Goal: Task Accomplishment & Management: Use online tool/utility

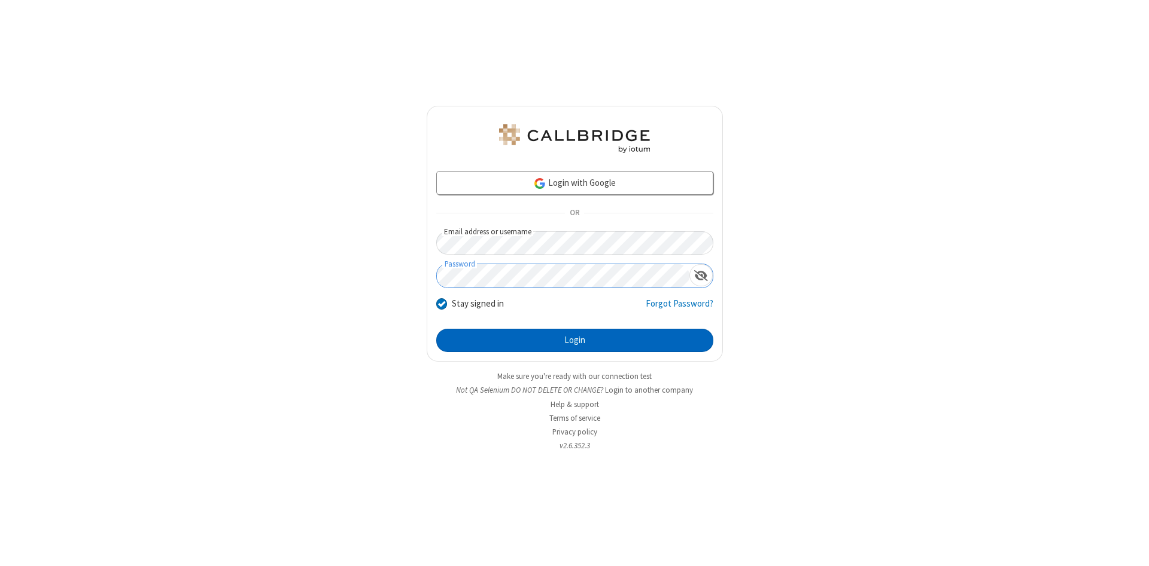
click at [574, 341] on button "Login" at bounding box center [574, 341] width 277 height 24
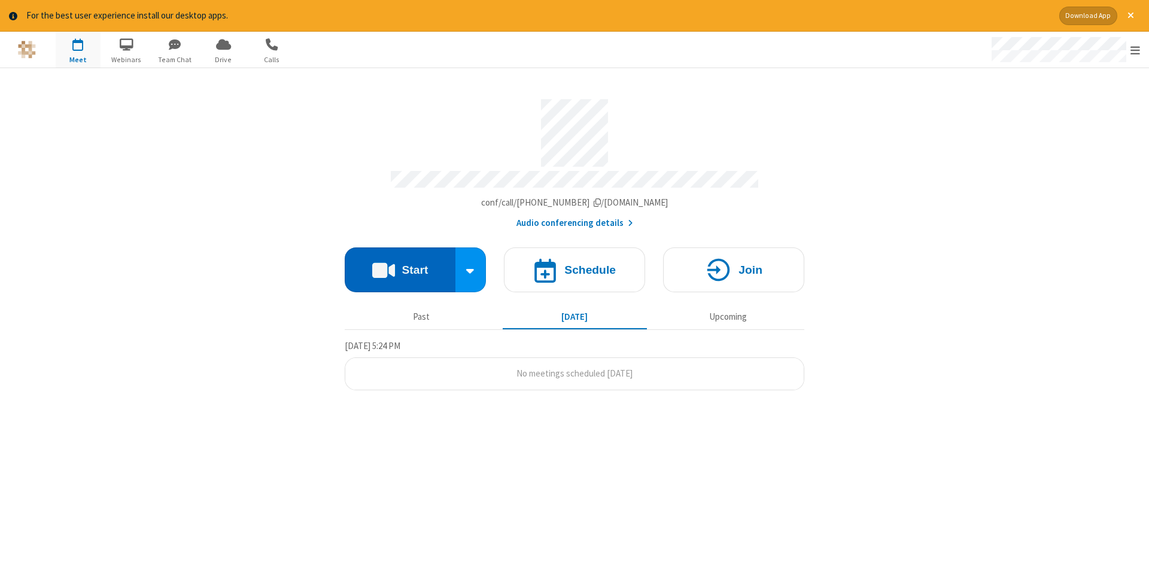
click at [400, 266] on button "Start" at bounding box center [400, 270] width 111 height 45
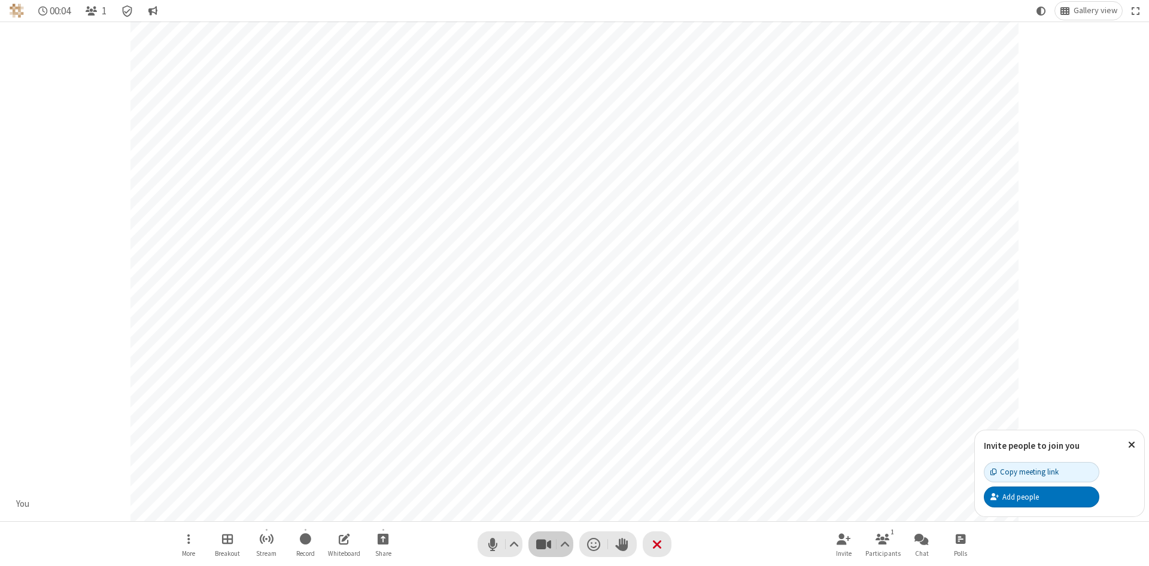
click at [543, 544] on span "Stop video (Alt+V)" at bounding box center [543, 544] width 18 height 17
click at [543, 544] on span "Start video (Alt+V)" at bounding box center [543, 544] width 18 height 17
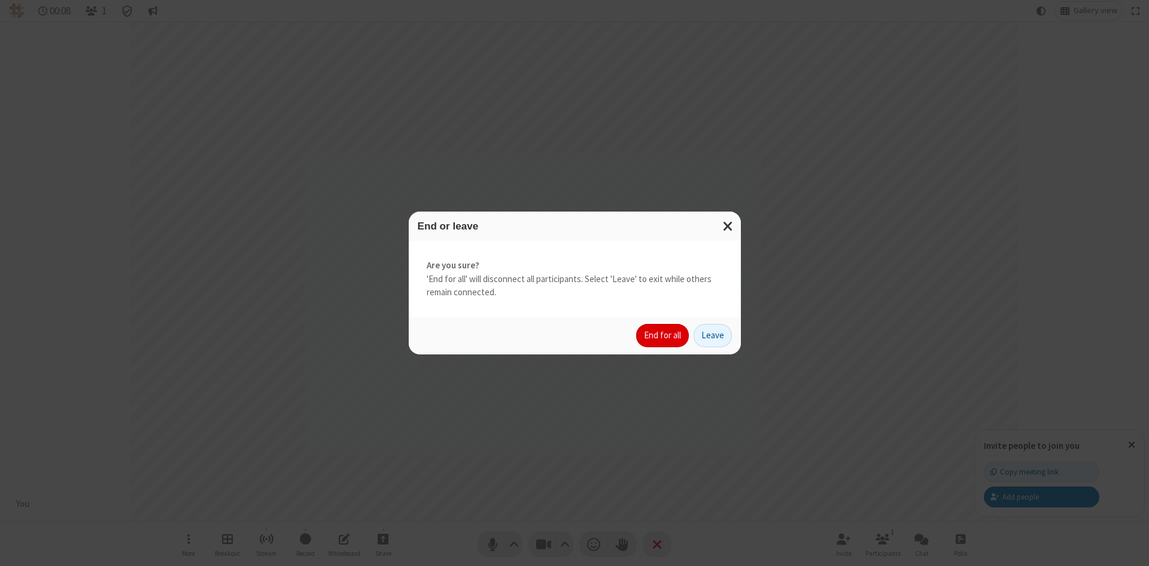
click at [663, 336] on button "End for all" at bounding box center [662, 336] width 53 height 24
